Goal: Information Seeking & Learning: Learn about a topic

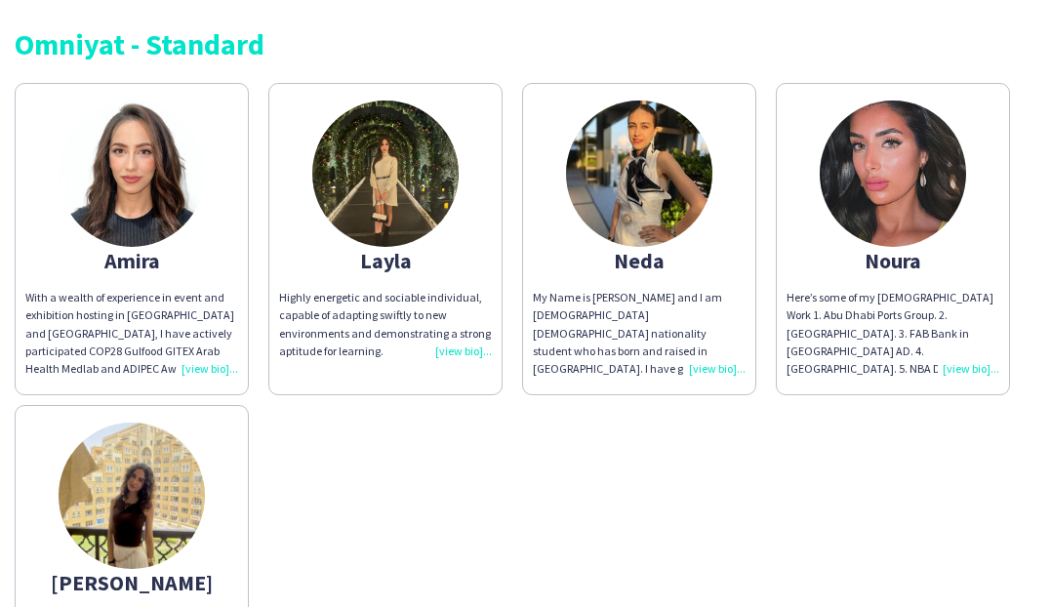
click at [144, 260] on div "Amira" at bounding box center [131, 261] width 213 height 18
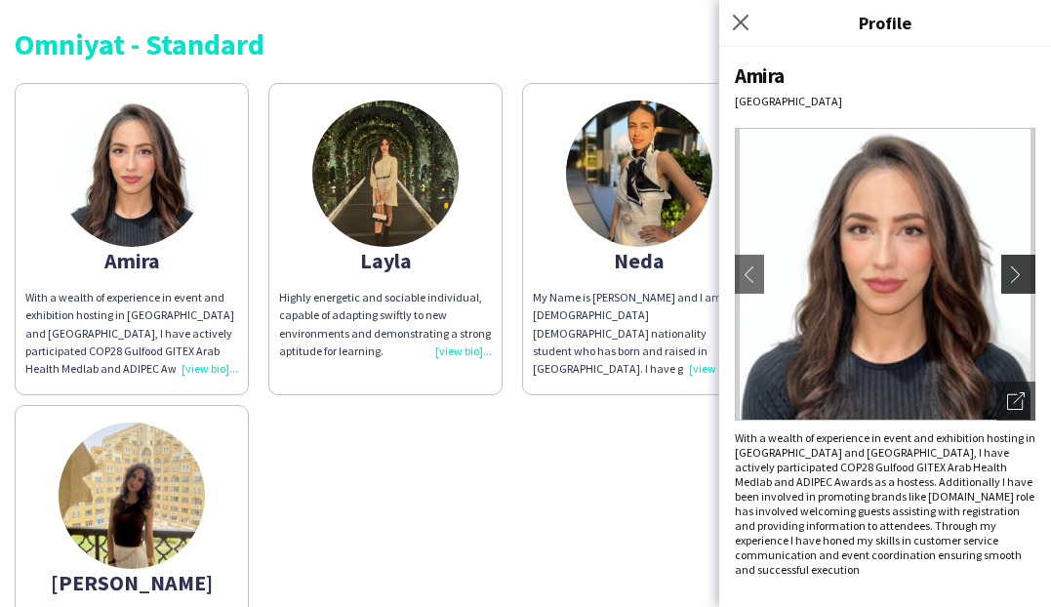
click at [1019, 273] on app-icon "chevron-right" at bounding box center [1020, 275] width 27 height 18
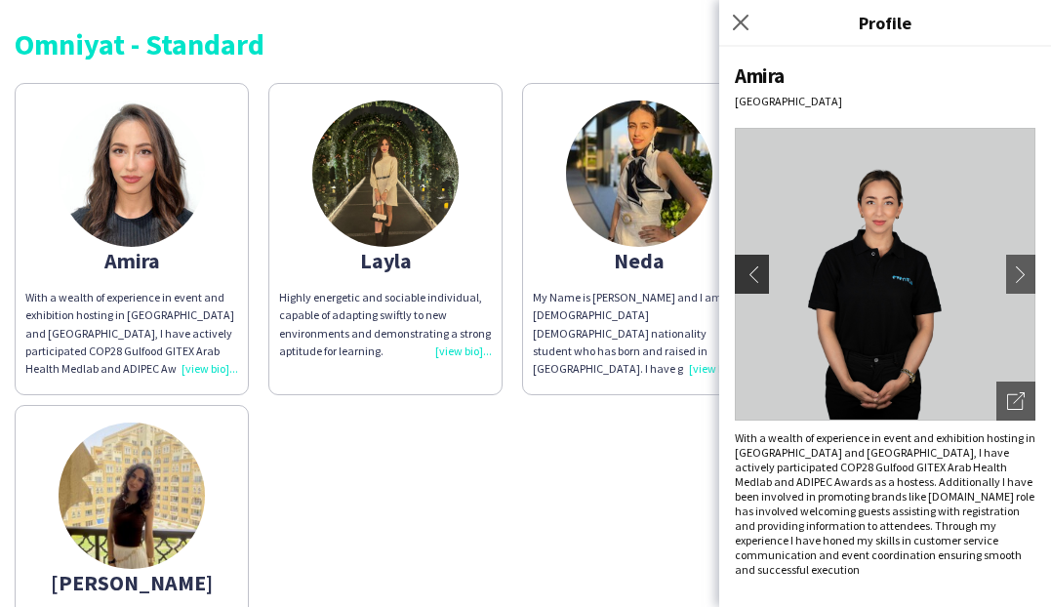
click at [756, 277] on app-icon "chevron-left" at bounding box center [749, 275] width 27 height 18
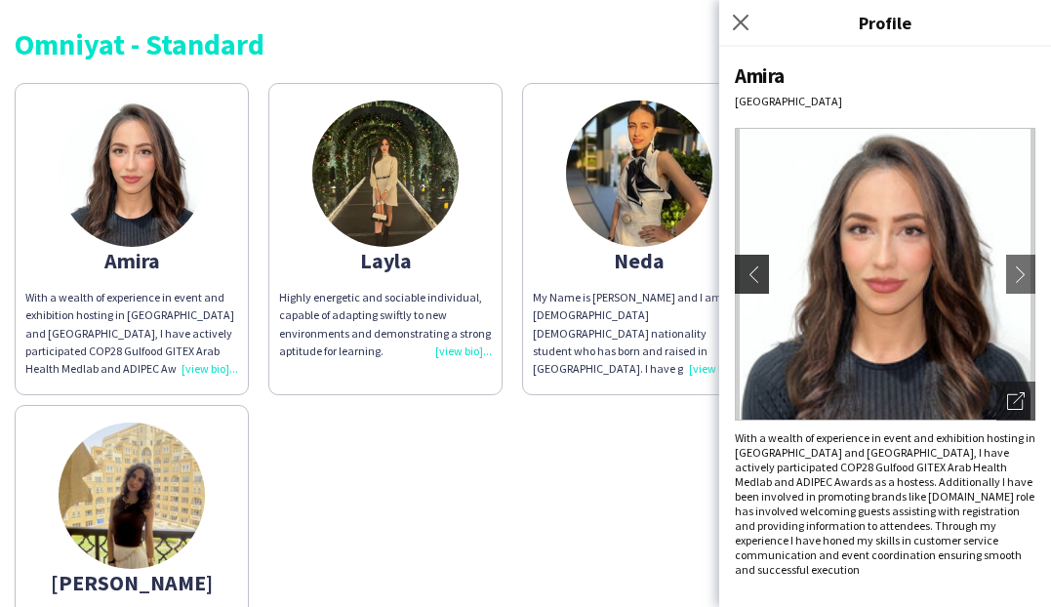
click at [754, 277] on app-icon "chevron-left" at bounding box center [749, 275] width 27 height 18
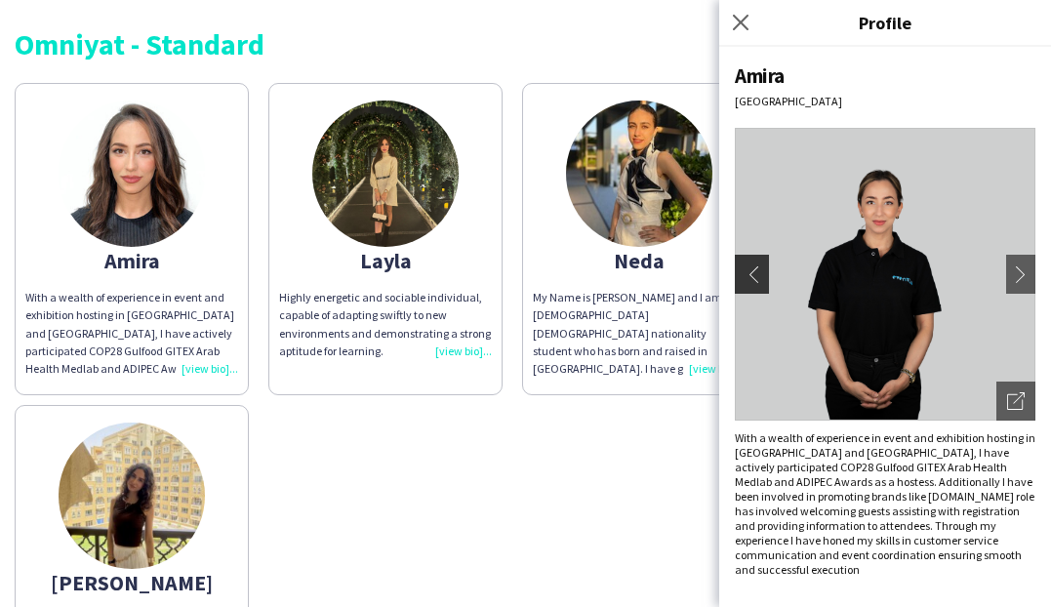
click at [757, 270] on app-icon "chevron-left" at bounding box center [749, 275] width 27 height 18
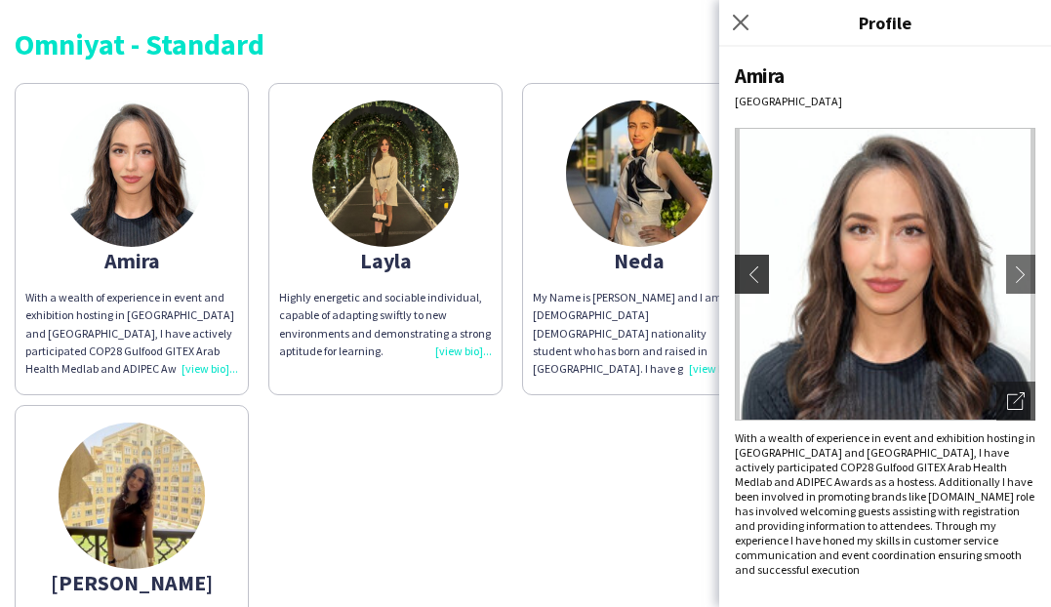
click at [756, 270] on app-icon "chevron-left" at bounding box center [749, 275] width 27 height 18
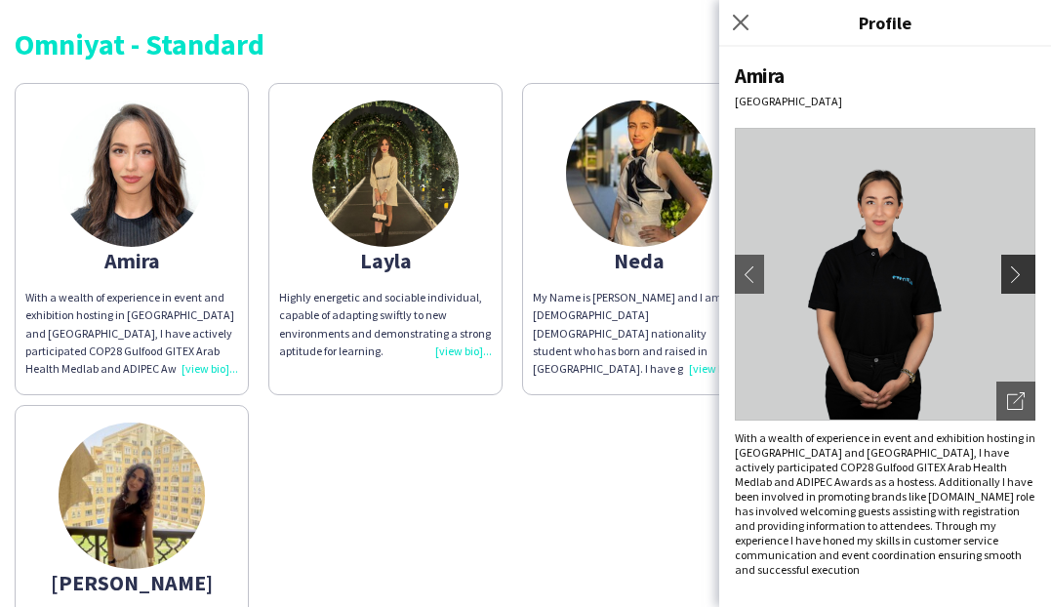
click at [1016, 282] on app-icon "chevron-right" at bounding box center [1020, 275] width 27 height 18
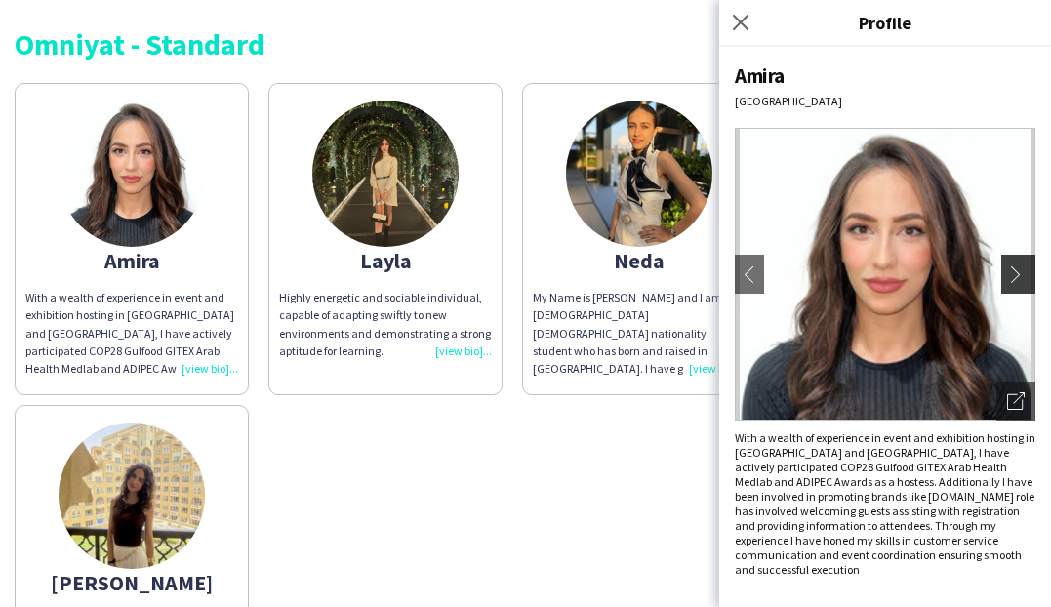
click at [1016, 282] on app-icon "chevron-right" at bounding box center [1020, 275] width 27 height 18
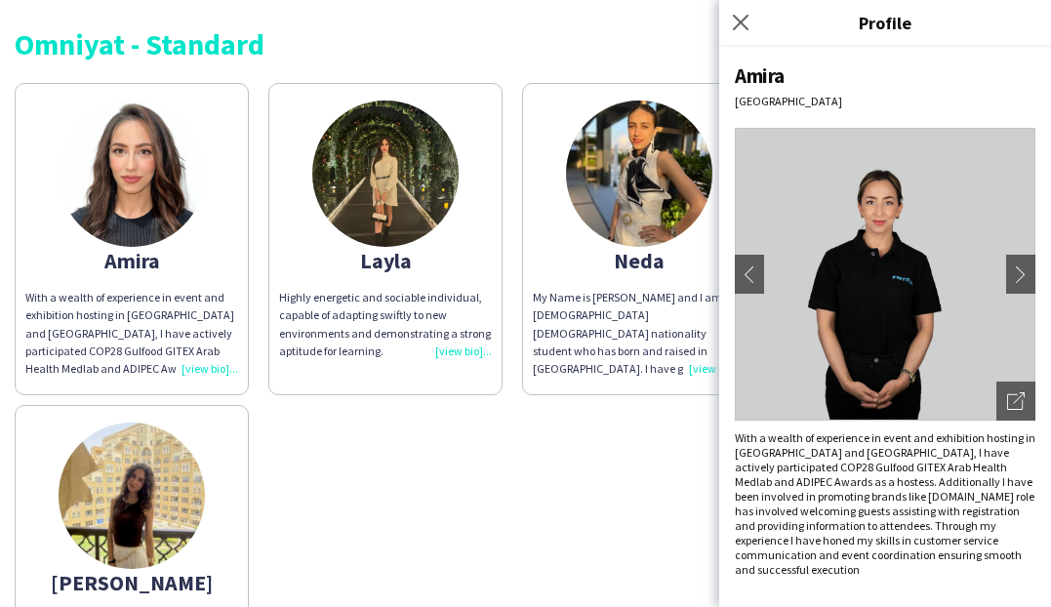
click at [433, 488] on div "Amira With a wealth of experience in event and exhibition hosting in [GEOGRAPHI…" at bounding box center [526, 395] width 1022 height 644
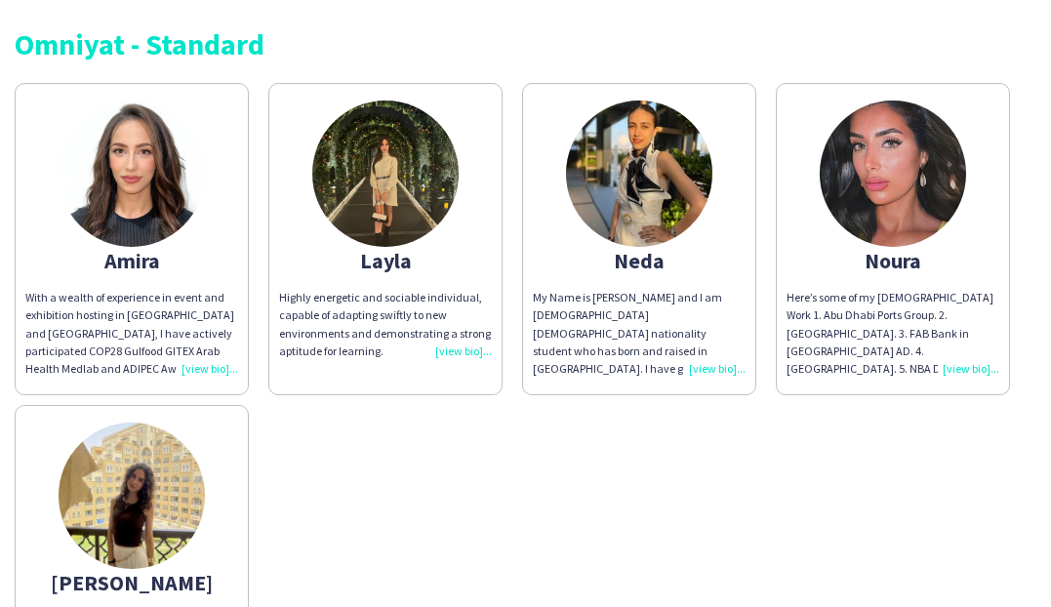
click at [397, 256] on div "Layla" at bounding box center [385, 261] width 213 height 18
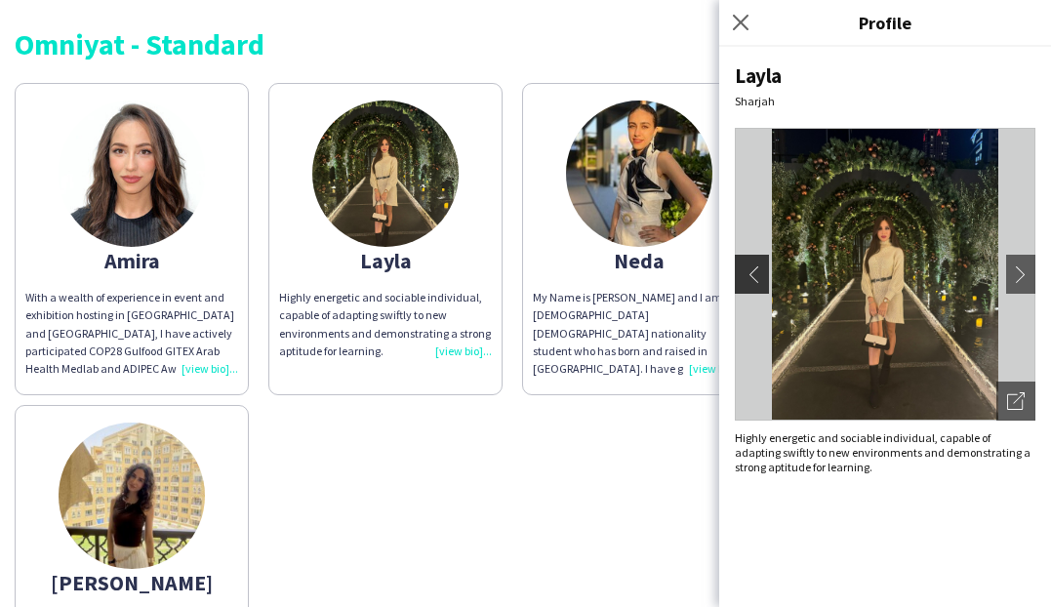
click at [750, 273] on app-icon "chevron-left" at bounding box center [749, 275] width 27 height 18
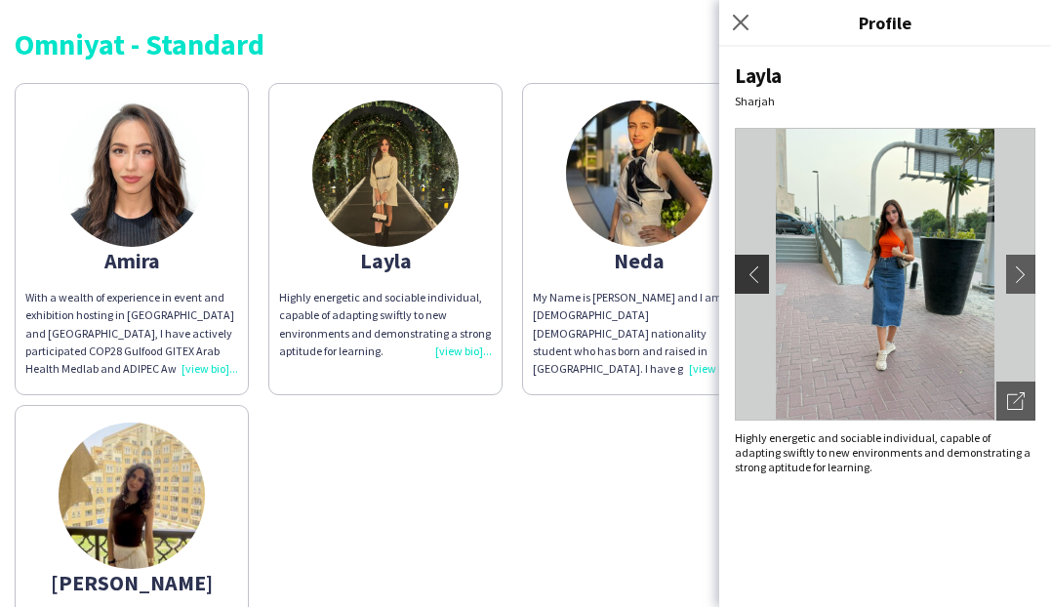
click at [749, 273] on app-icon "chevron-left" at bounding box center [749, 275] width 27 height 18
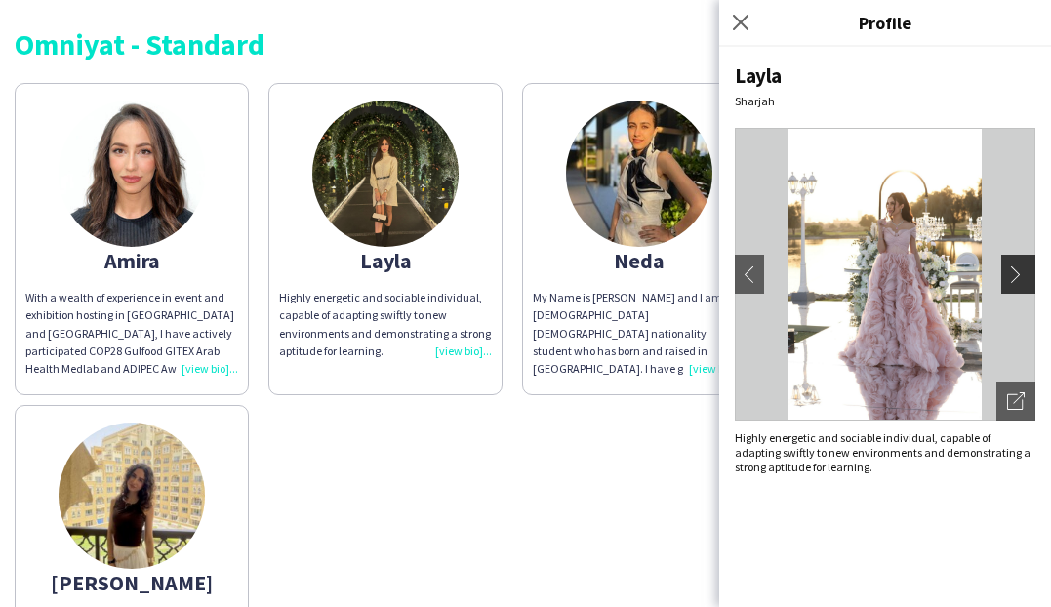
click at [1031, 269] on app-icon "chevron-right" at bounding box center [1020, 275] width 27 height 18
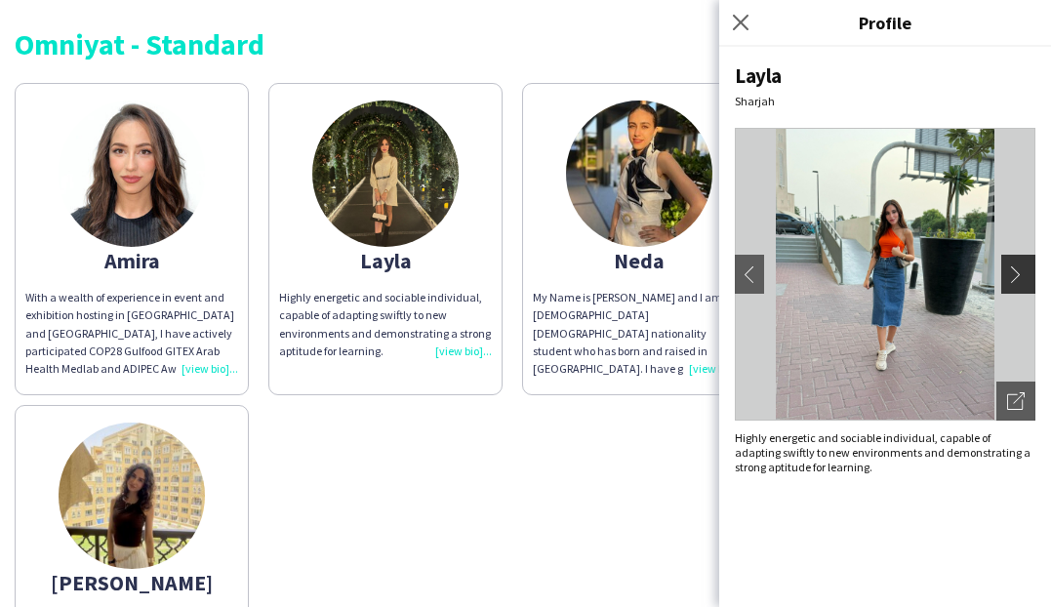
click at [1027, 271] on app-icon "chevron-right" at bounding box center [1020, 275] width 27 height 18
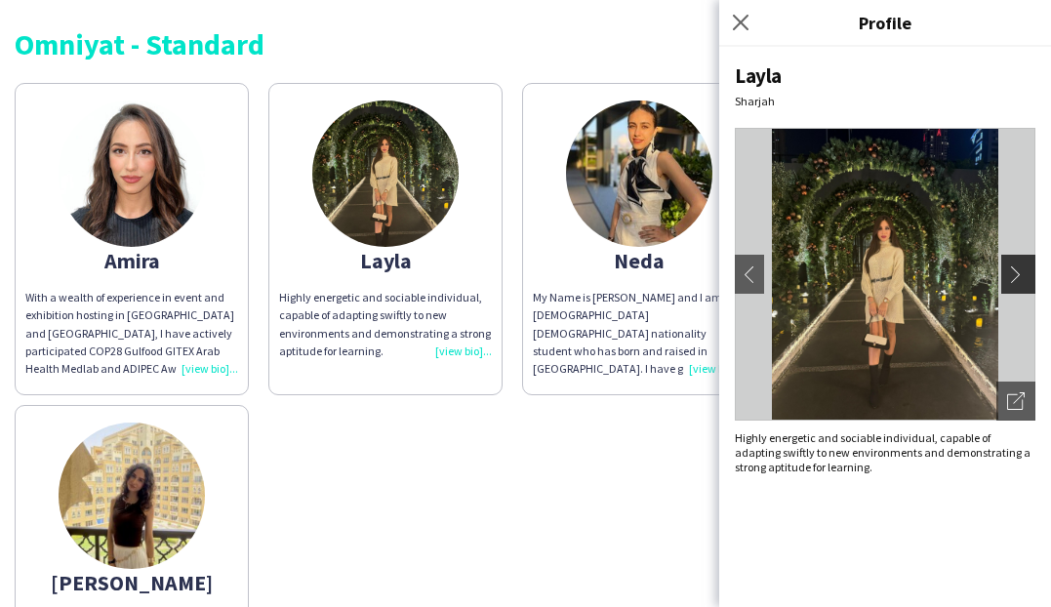
click at [1027, 271] on app-icon "chevron-right" at bounding box center [1020, 275] width 27 height 18
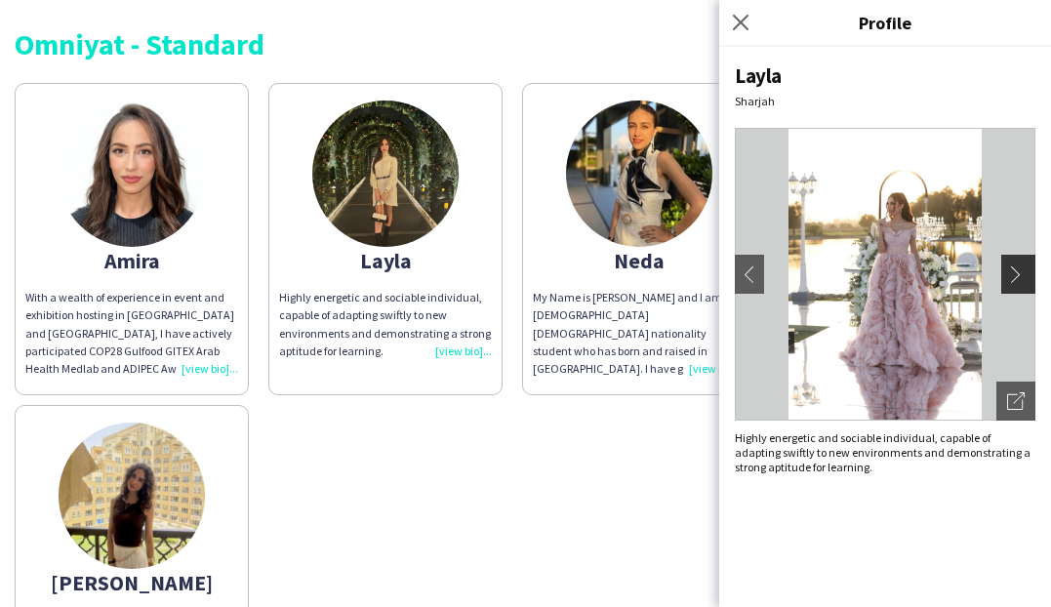
click at [1027, 271] on app-icon "chevron-right" at bounding box center [1020, 275] width 27 height 18
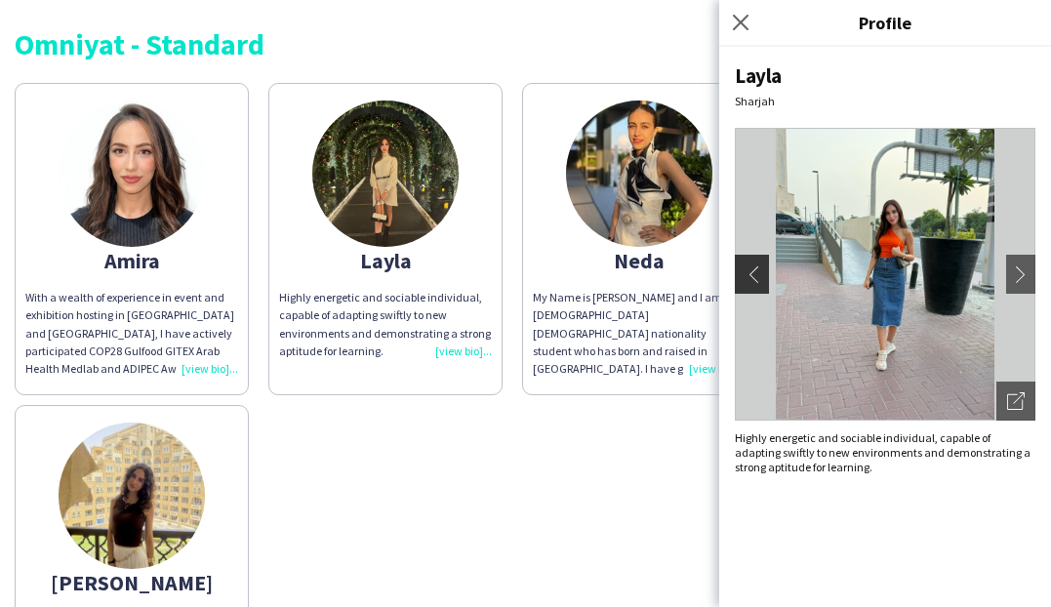
click at [749, 267] on app-icon "chevron-left" at bounding box center [749, 275] width 27 height 18
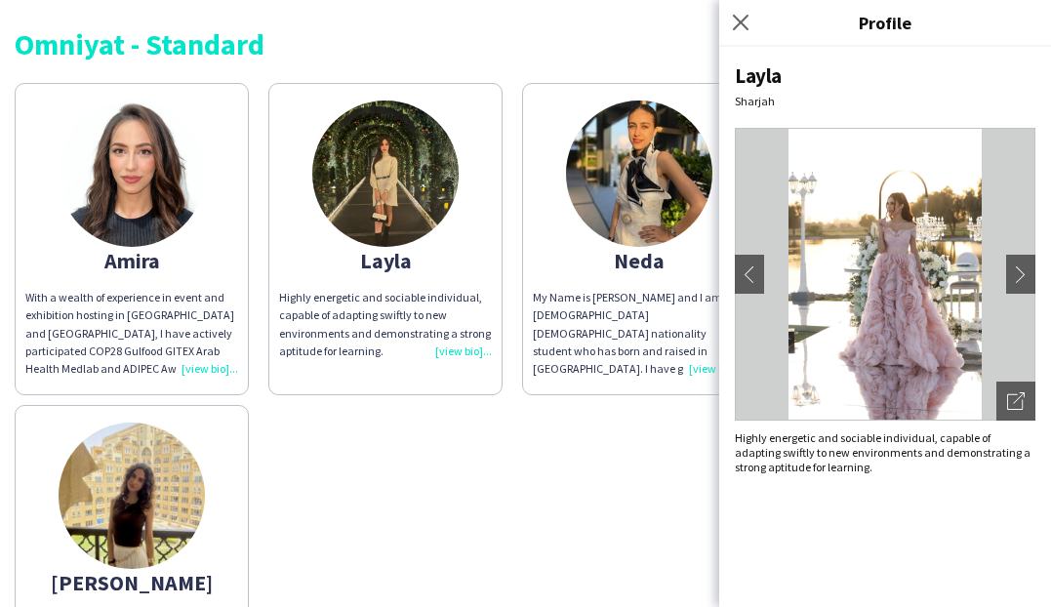
click at [582, 484] on div "Amira With a wealth of experience in event and exhibition hosting in [GEOGRAPHI…" at bounding box center [526, 395] width 1022 height 644
